Goal: Task Accomplishment & Management: Complete application form

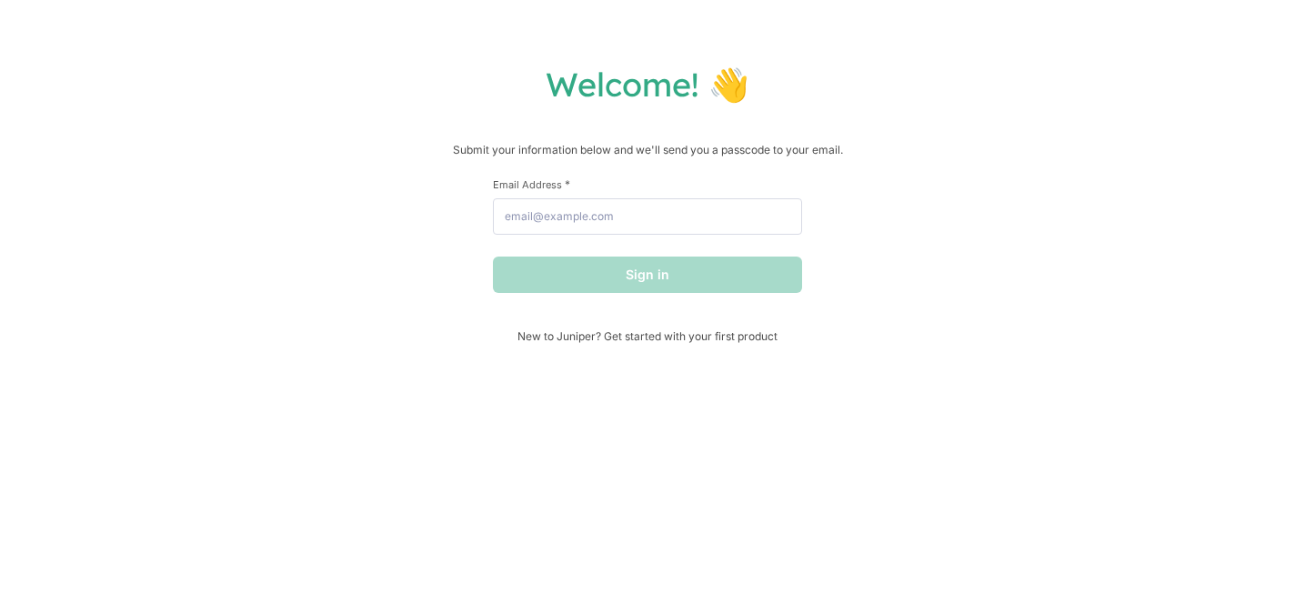
click at [1160, 28] on div "Welcome! 👋 Submit your information below and we'll send you a passcode to your …" at bounding box center [647, 307] width 1295 height 615
click at [742, 225] on input "Email Address *" at bounding box center [647, 216] width 309 height 36
type input "[EMAIL_ADDRESS][DOMAIN_NAME]"
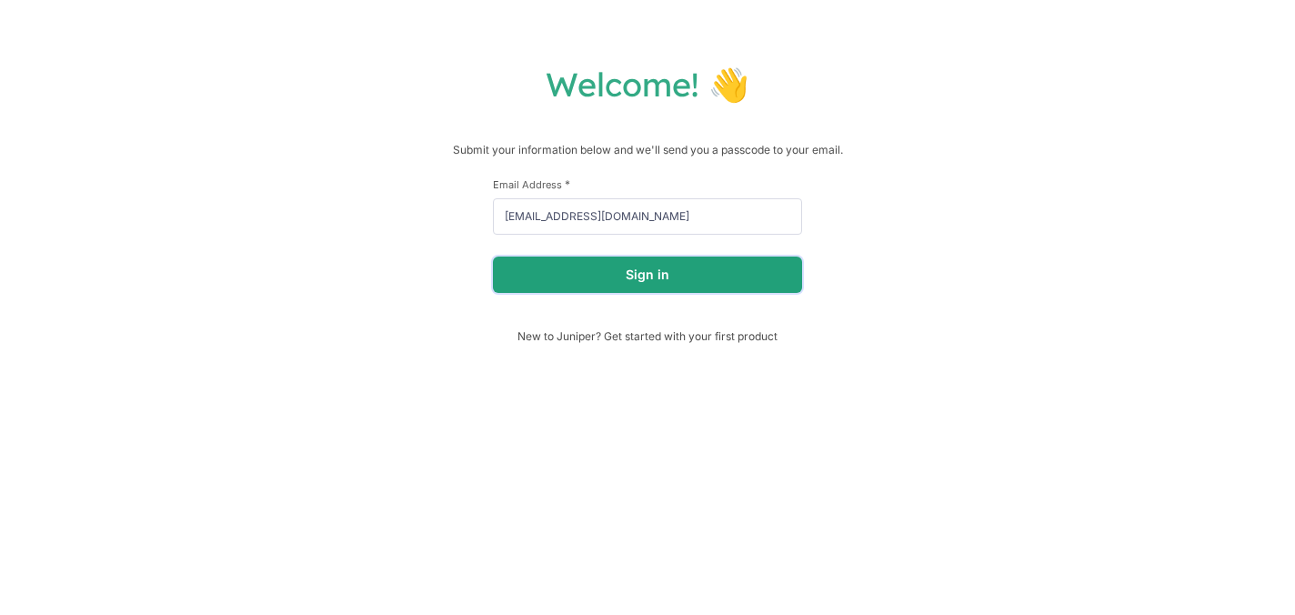
click at [720, 287] on button "Sign in" at bounding box center [647, 275] width 309 height 36
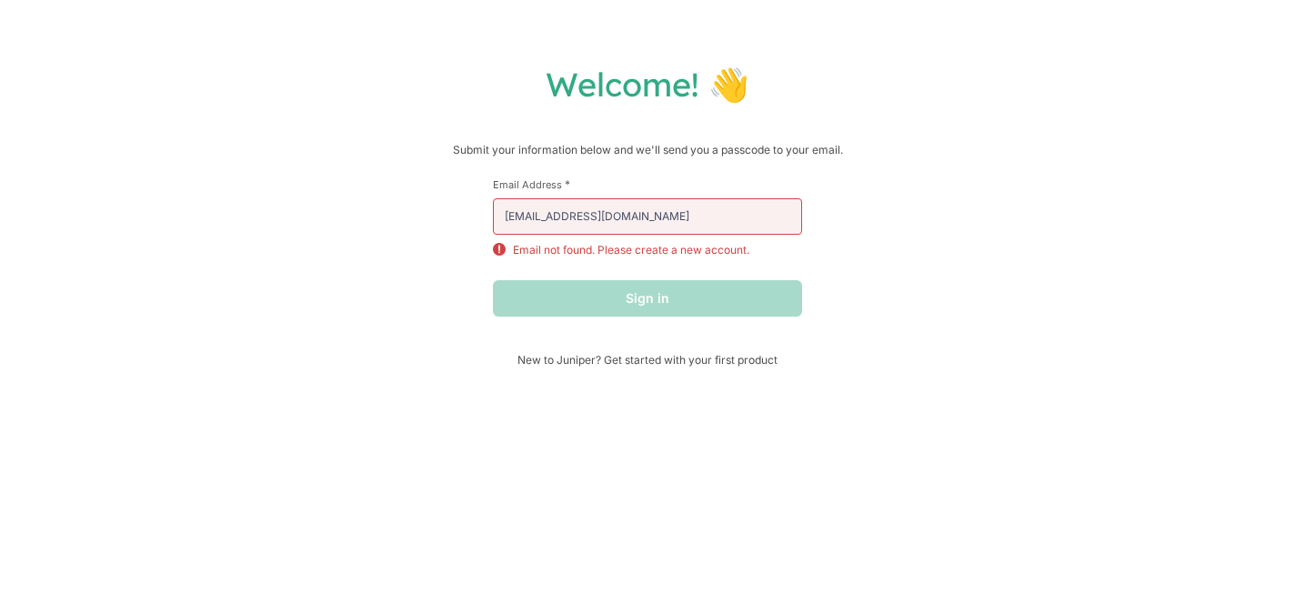
click at [698, 257] on p "Email not found. Please create a new account." at bounding box center [631, 250] width 237 height 16
click at [632, 251] on p "Email not found. Please create a new account." at bounding box center [631, 250] width 237 height 16
click at [672, 360] on span "New to Juniper? Get started with your first product" at bounding box center [647, 360] width 309 height 14
